Goal: Task Accomplishment & Management: Complete application form

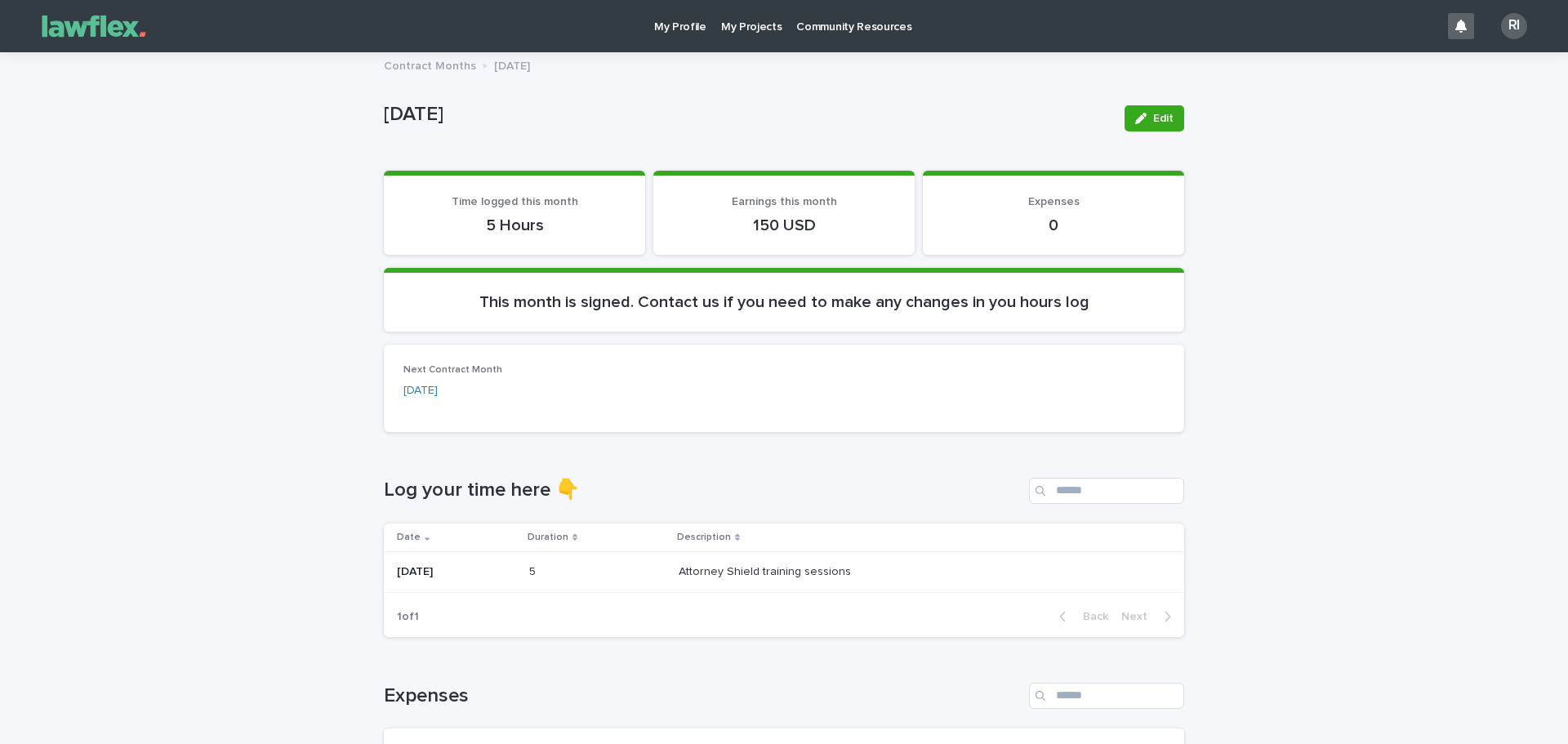
click at [763, 33] on p "My Projects" at bounding box center [751, 17] width 62 height 34
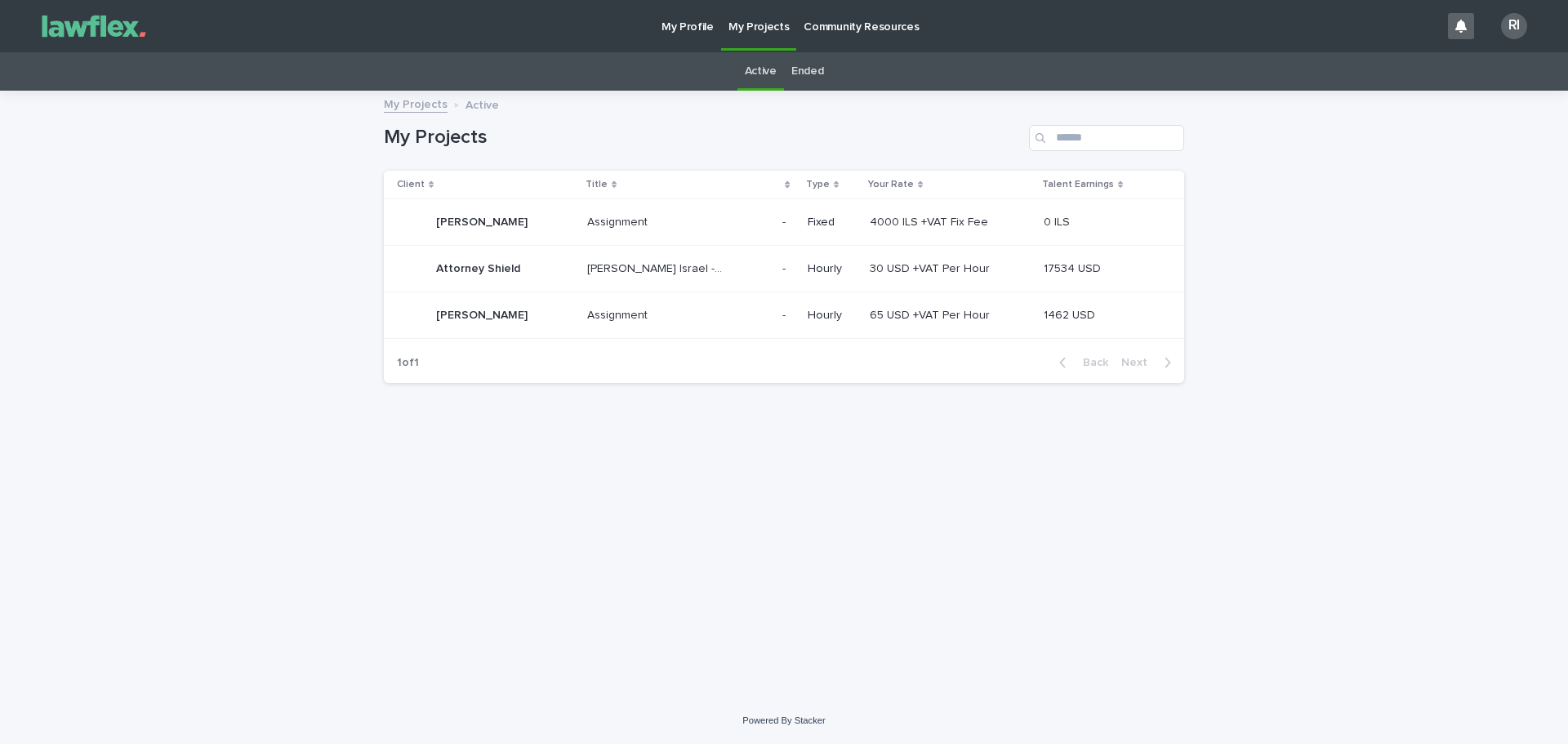
click at [450, 266] on p "Attorney Shield" at bounding box center [480, 268] width 87 height 17
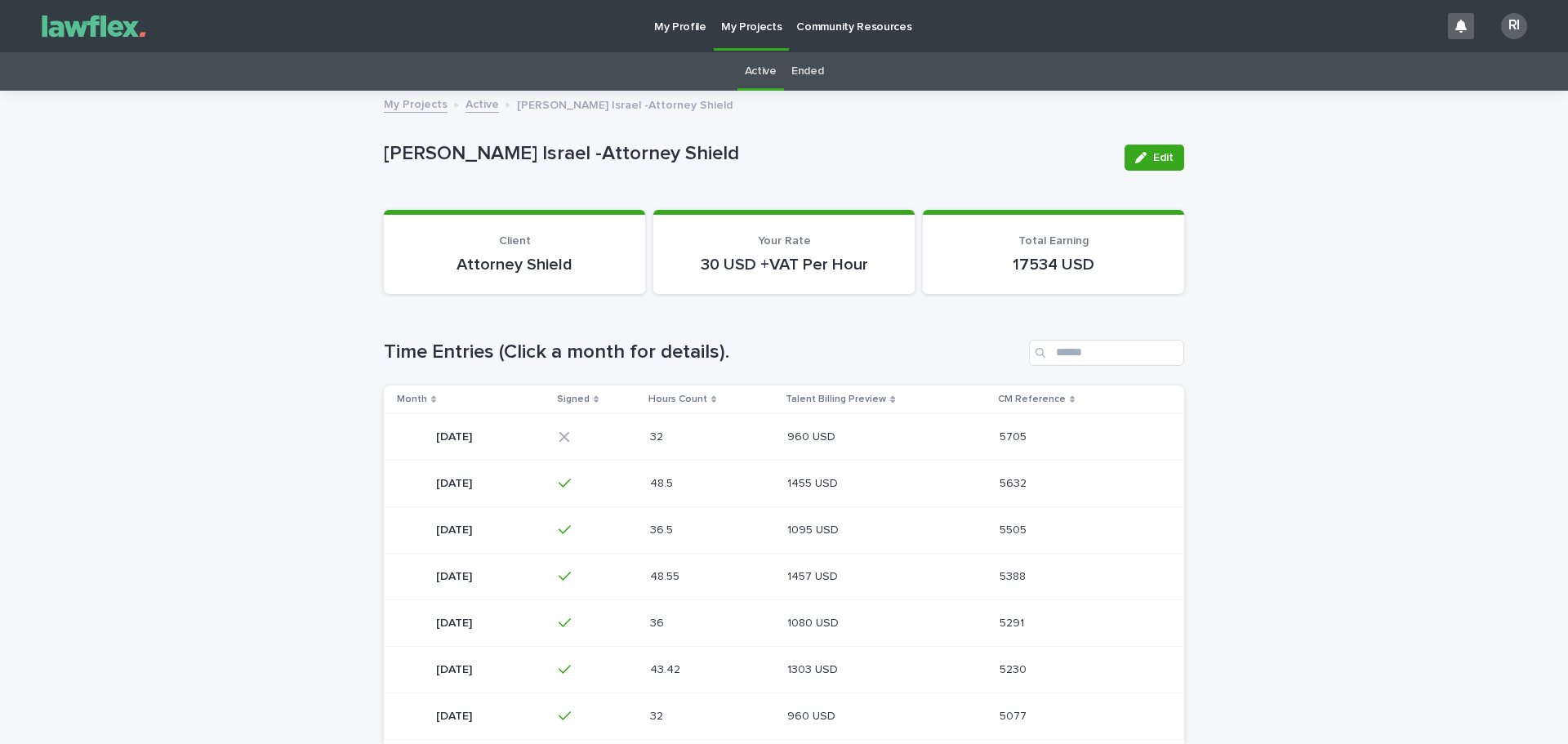
click at [457, 439] on p "[DATE]" at bounding box center [455, 436] width 39 height 17
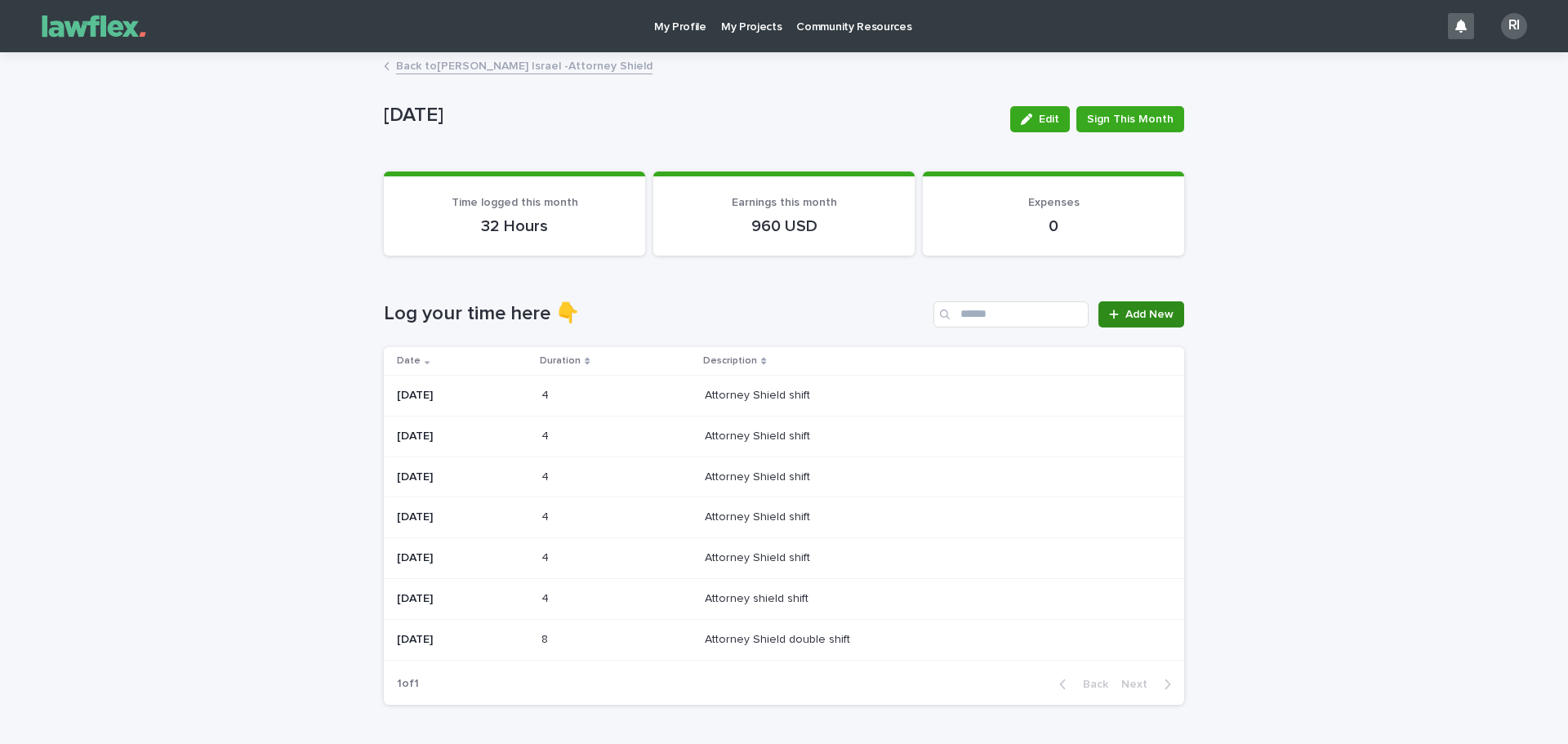
click at [1126, 312] on span "Add New" at bounding box center [1150, 314] width 48 height 11
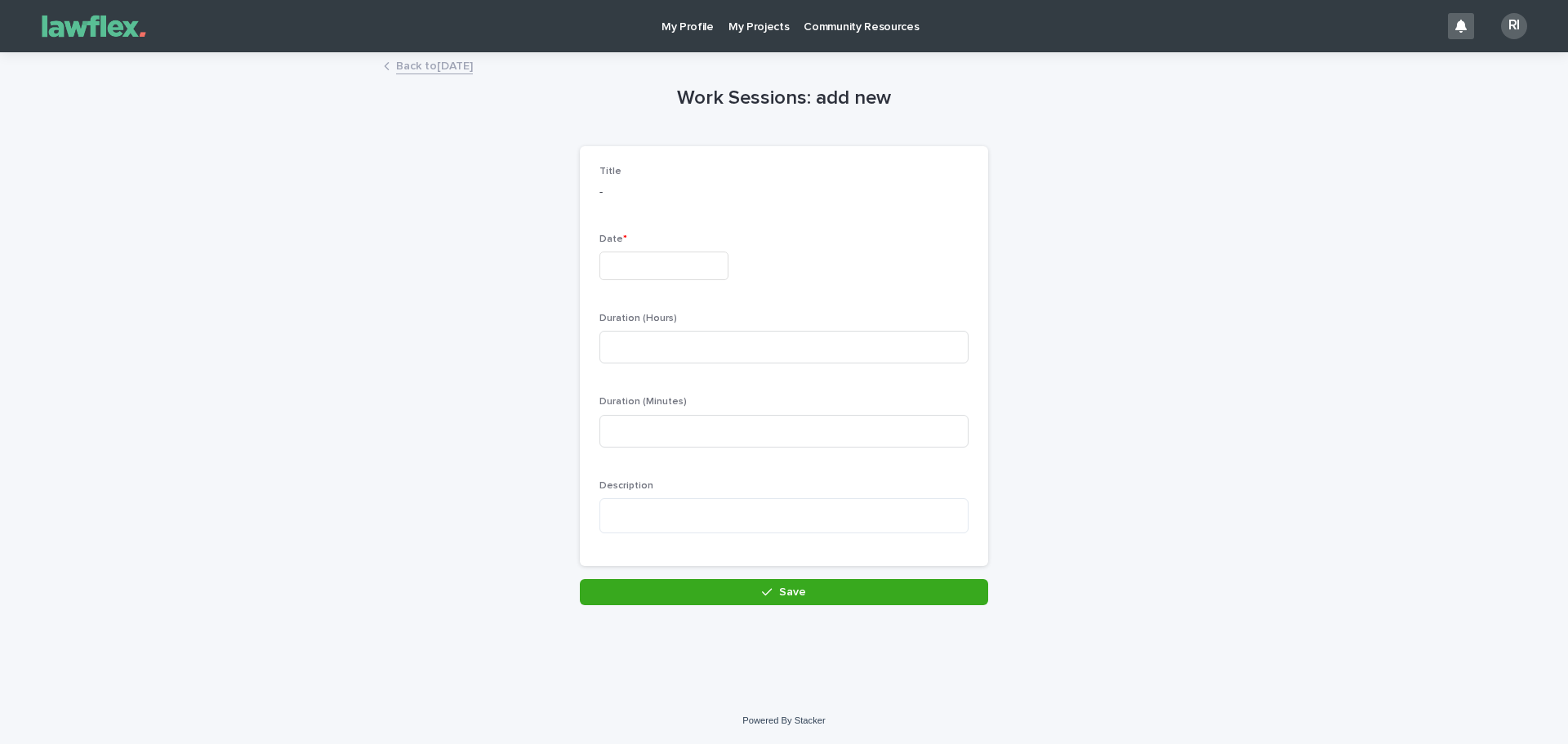
click at [637, 268] on input "text" at bounding box center [664, 266] width 129 height 28
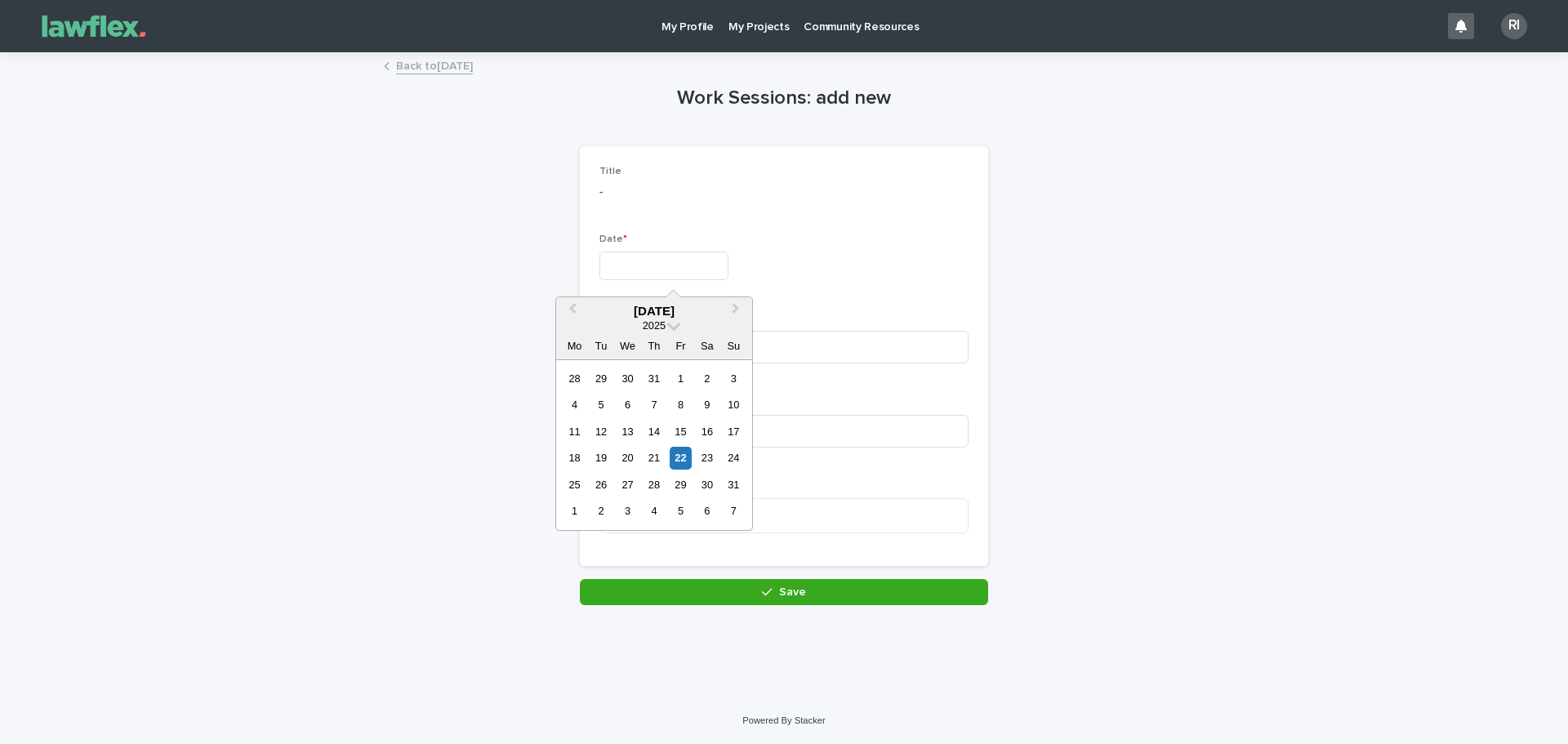
click at [686, 460] on div "22" at bounding box center [680, 457] width 22 height 22
type input "*********"
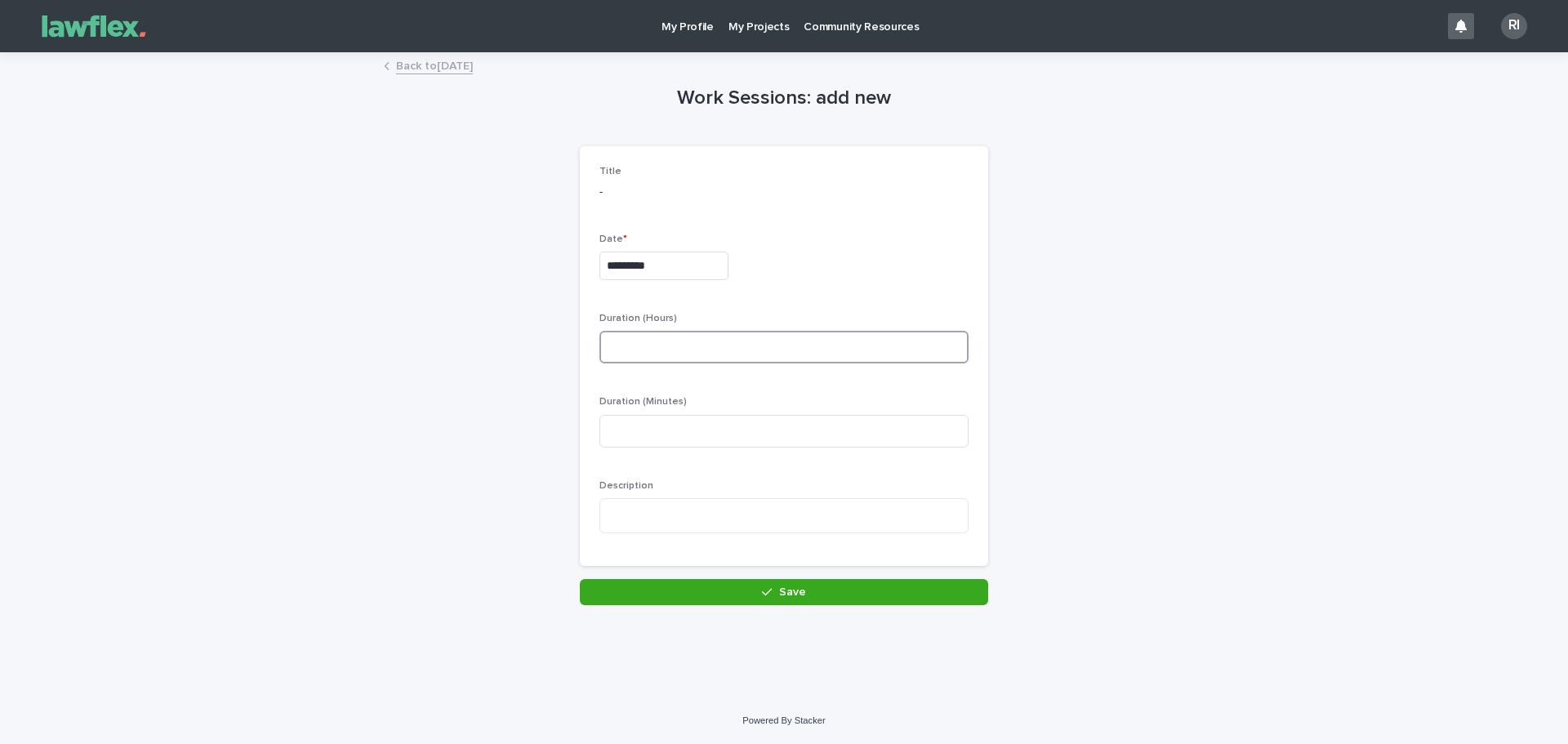
click at [660, 342] on input at bounding box center [784, 347] width 369 height 32
type input "*"
click at [692, 514] on textarea at bounding box center [784, 515] width 369 height 35
type textarea "**********"
click at [732, 598] on button "Save" at bounding box center [784, 593] width 409 height 27
